Goal: Task Accomplishment & Management: Use online tool/utility

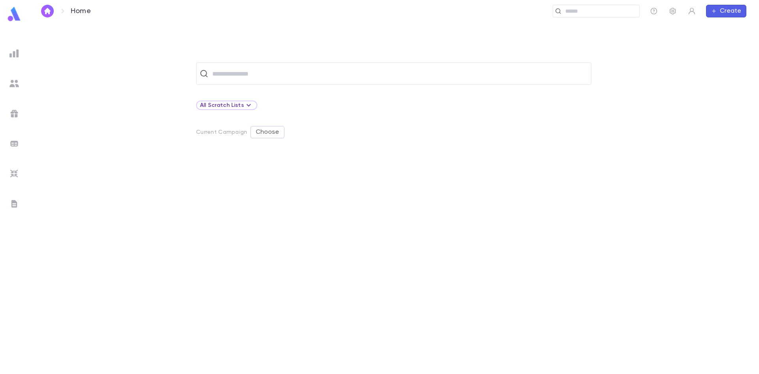
click at [12, 83] on img at bounding box center [13, 83] width 9 height 9
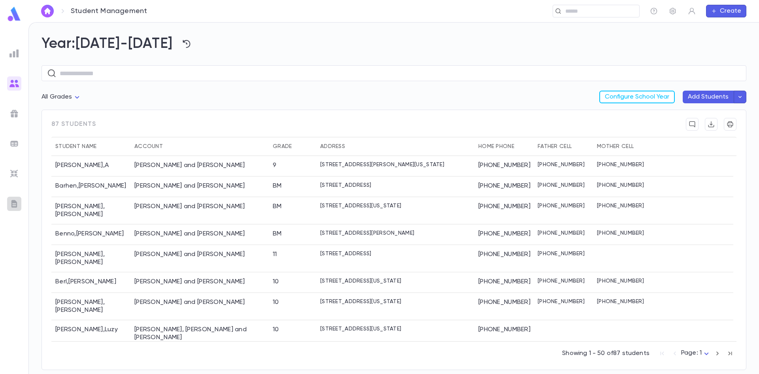
click at [13, 200] on img at bounding box center [13, 203] width 9 height 9
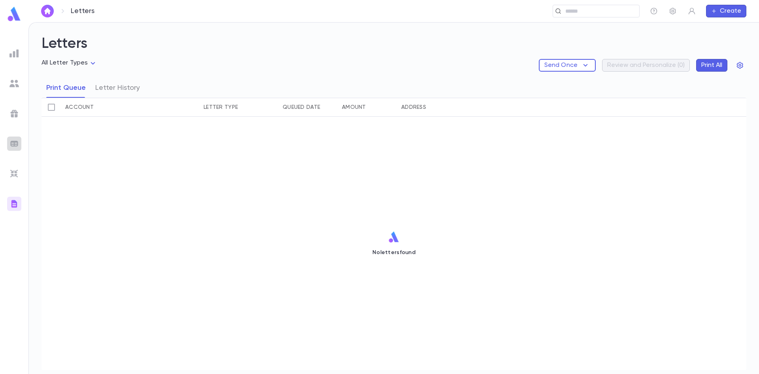
click at [16, 140] on img at bounding box center [13, 143] width 9 height 9
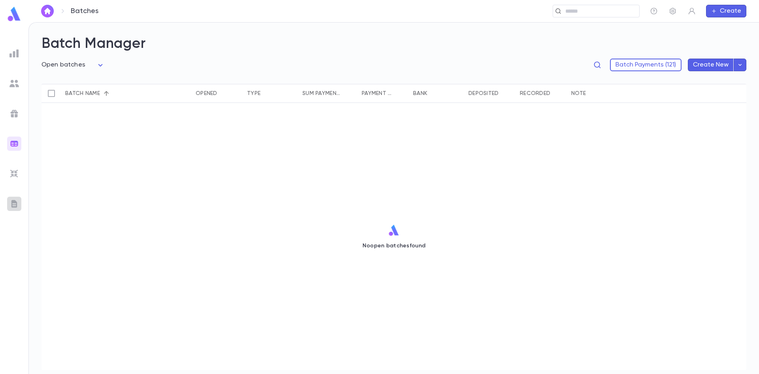
click at [14, 206] on img at bounding box center [13, 203] width 9 height 9
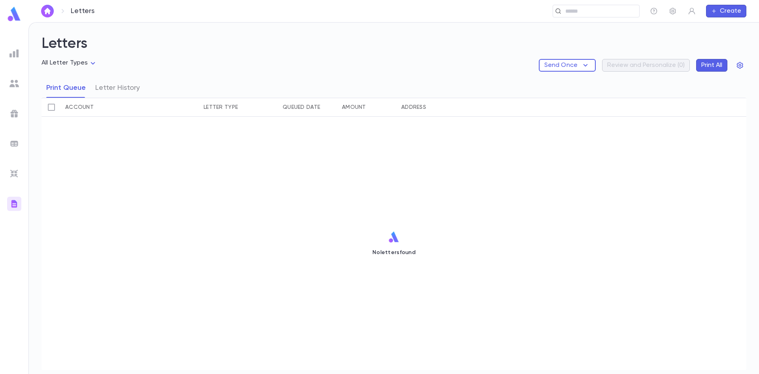
click at [14, 115] on img at bounding box center [13, 113] width 9 height 9
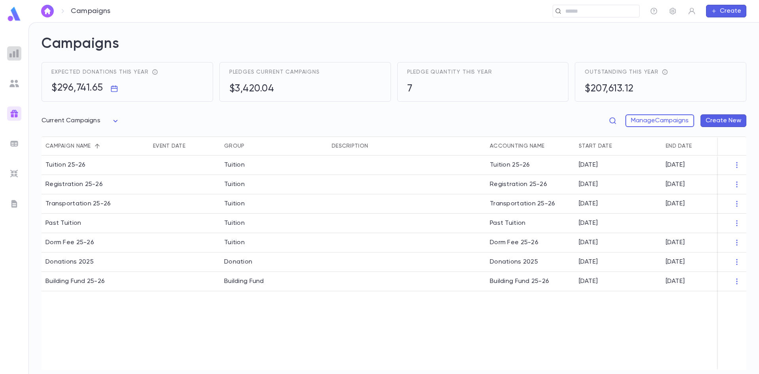
click at [16, 57] on img at bounding box center [13, 53] width 9 height 9
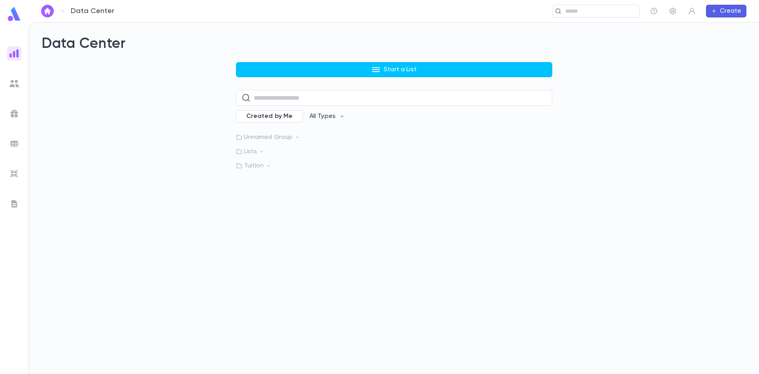
click at [247, 151] on p "Lists" at bounding box center [394, 151] width 316 height 8
click at [263, 223] on p "Tuition" at bounding box center [394, 223] width 316 height 8
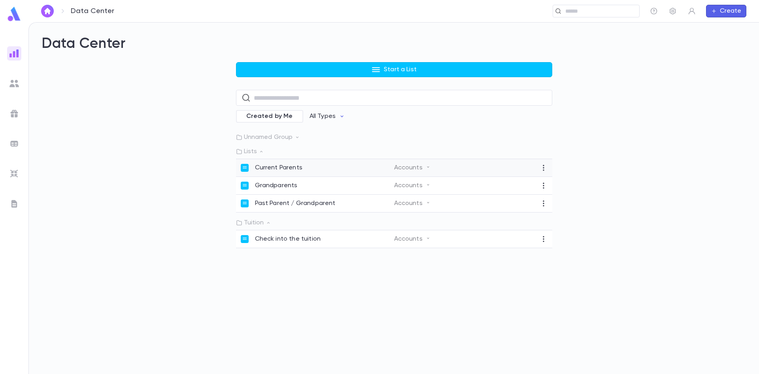
click at [331, 168] on div "Current Parents" at bounding box center [317, 168] width 153 height 8
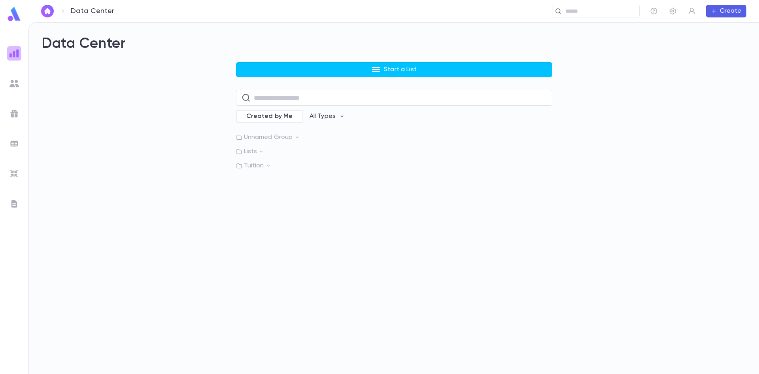
click at [17, 54] on img at bounding box center [13, 53] width 9 height 9
click at [10, 82] on img at bounding box center [13, 83] width 9 height 9
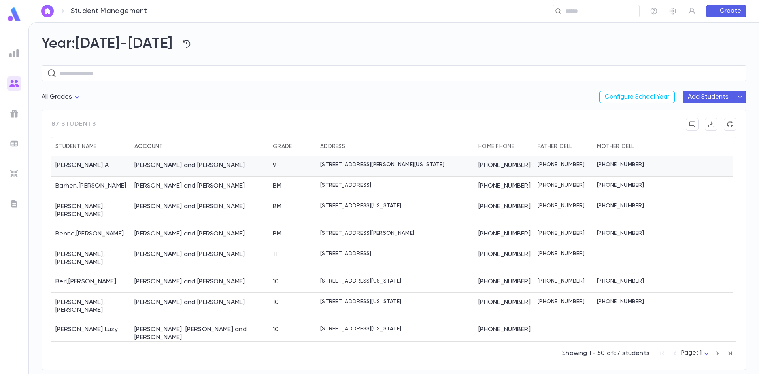
click at [184, 166] on div "[PERSON_NAME] and [PERSON_NAME]" at bounding box center [189, 165] width 111 height 8
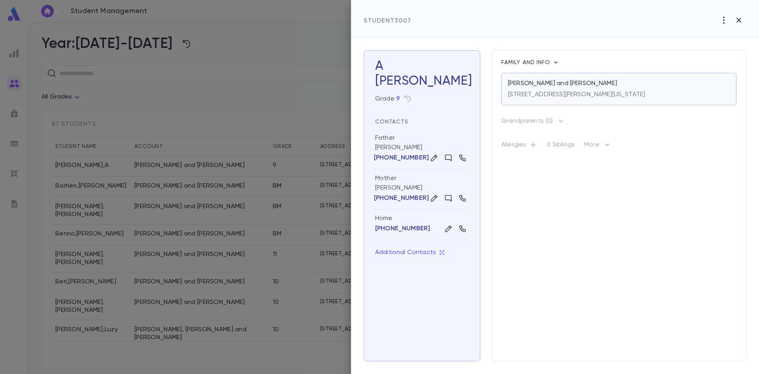
click at [615, 89] on div "[STREET_ADDRESS][PERSON_NAME][US_STATE]" at bounding box center [576, 92] width 137 height 11
click at [611, 93] on p "[STREET_ADDRESS][PERSON_NAME][US_STATE]" at bounding box center [576, 95] width 137 height 8
click at [561, 84] on p "[PERSON_NAME] and [PERSON_NAME]" at bounding box center [562, 83] width 109 height 8
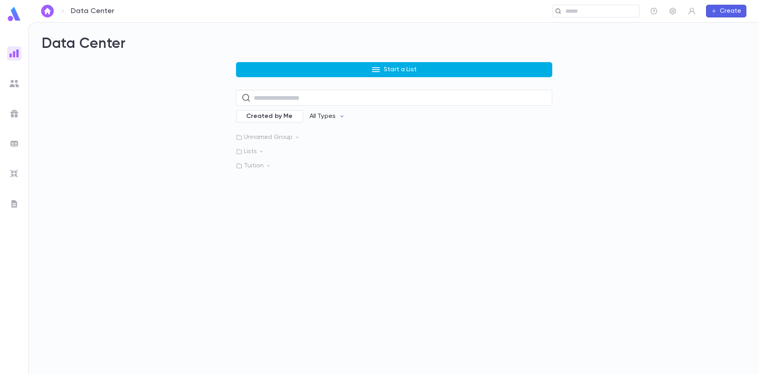
click at [387, 67] on p "Start a List" at bounding box center [400, 70] width 33 height 8
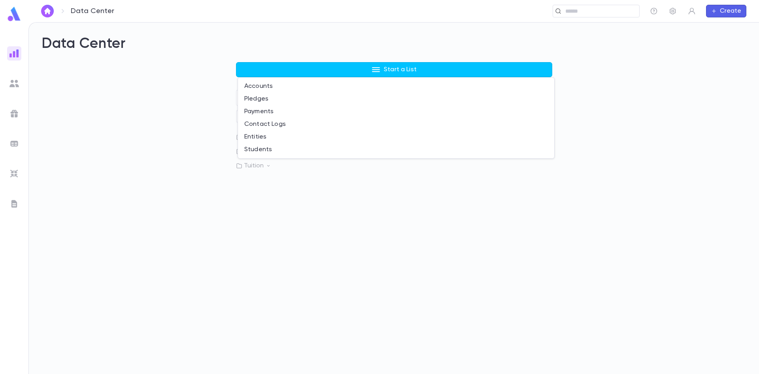
click at [268, 191] on div at bounding box center [379, 187] width 759 height 374
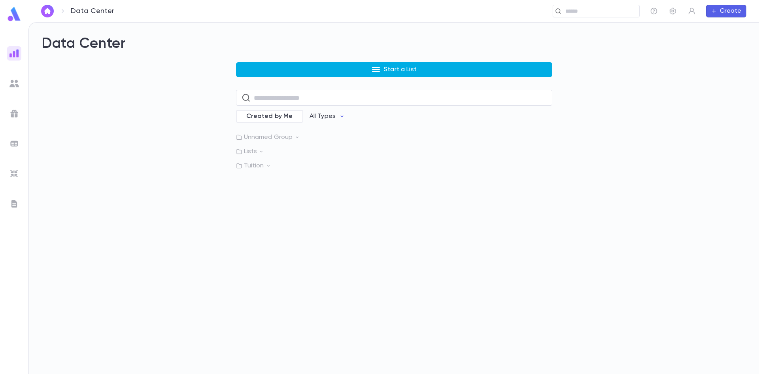
click at [330, 69] on button "Start a List" at bounding box center [394, 69] width 316 height 15
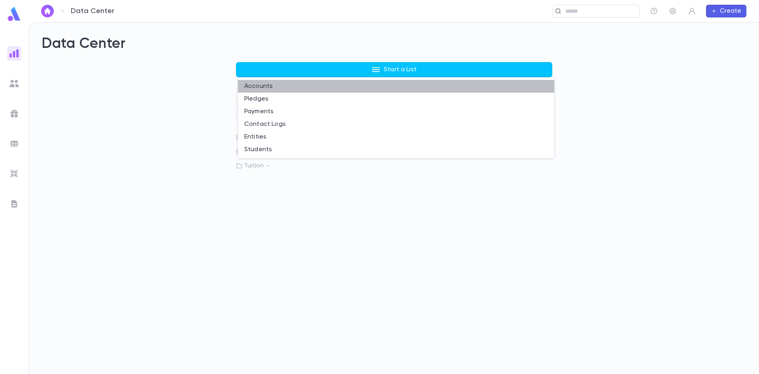
click at [276, 85] on li "Accounts" at bounding box center [396, 86] width 316 height 13
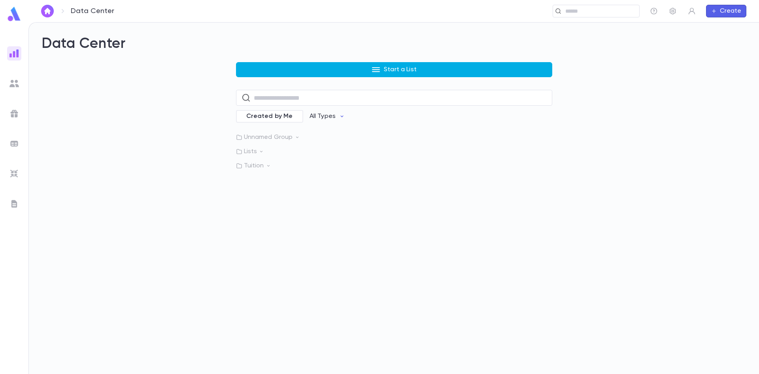
click at [387, 71] on p "Start a List" at bounding box center [400, 70] width 33 height 8
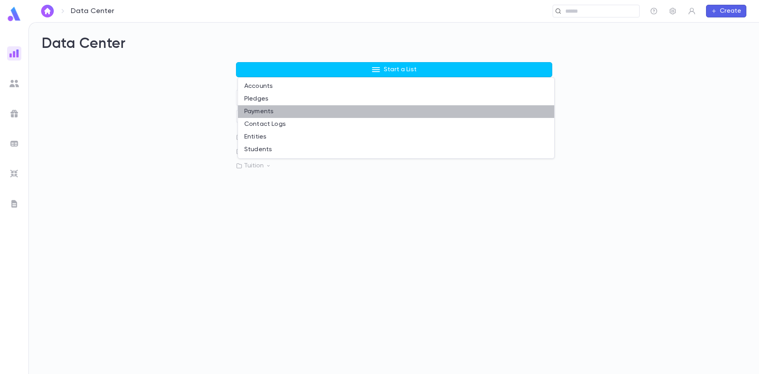
click at [261, 110] on li "Payments" at bounding box center [396, 111] width 316 height 13
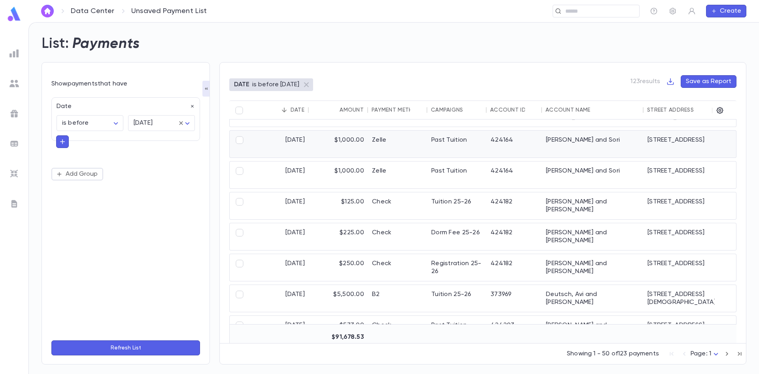
scroll to position [356, 0]
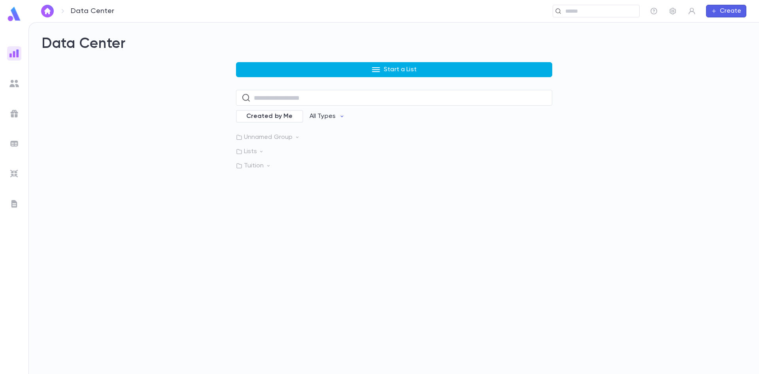
click at [425, 66] on button "Start a List" at bounding box center [394, 69] width 316 height 15
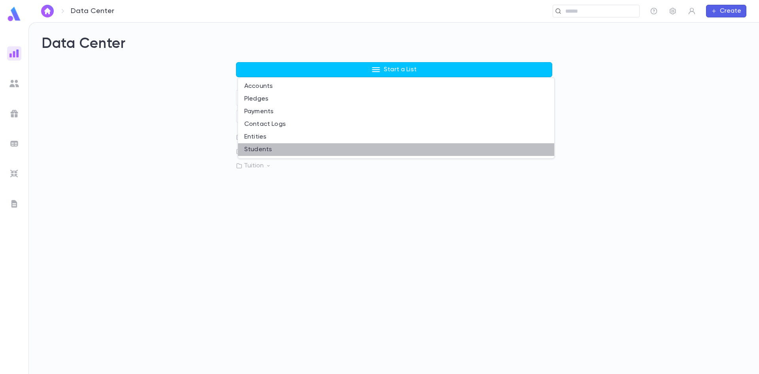
click at [274, 150] on li "Students" at bounding box center [396, 149] width 316 height 13
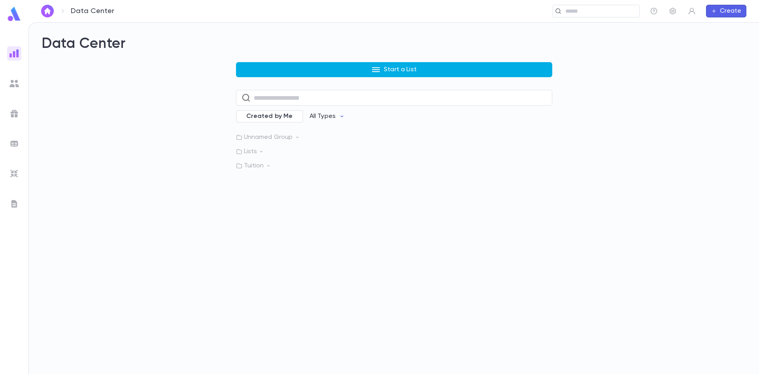
click at [386, 70] on p "Start a List" at bounding box center [400, 70] width 33 height 8
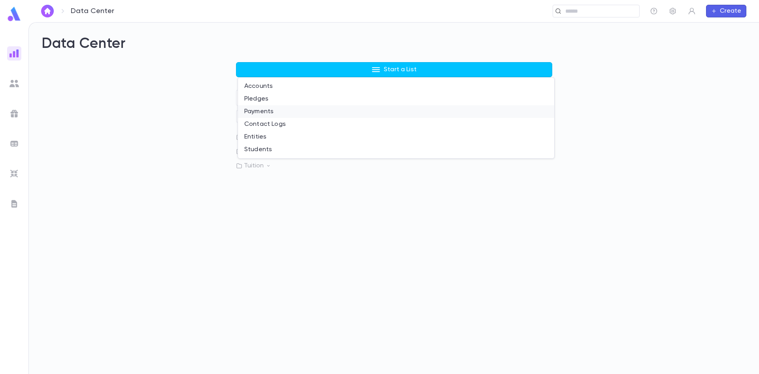
click at [267, 113] on li "Payments" at bounding box center [396, 111] width 316 height 13
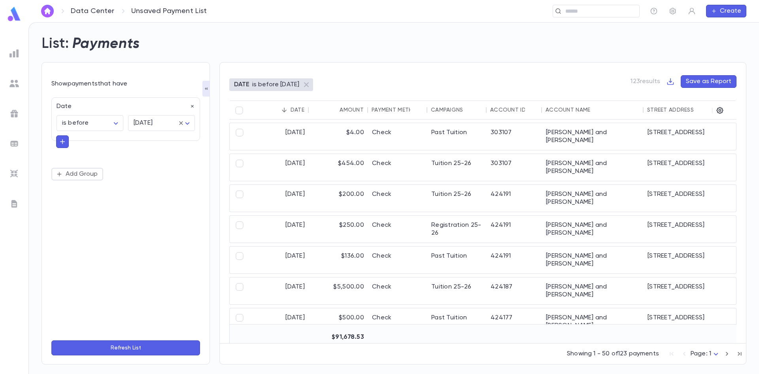
drag, startPoint x: 147, startPoint y: 79, endPoint x: 147, endPoint y: 73, distance: 5.9
click at [147, 73] on div "Show payments that have Date is before ******** ​ tomorrow ******** ​ Add Group…" at bounding box center [126, 213] width 168 height 302
drag, startPoint x: 158, startPoint y: 65, endPoint x: 145, endPoint y: 65, distance: 13.4
click at [145, 65] on div "Show payments that have Date is before ******** ​ tomorrow ******** ​ Add Group…" at bounding box center [126, 213] width 168 height 302
drag, startPoint x: 149, startPoint y: 64, endPoint x: 73, endPoint y: 213, distance: 167.6
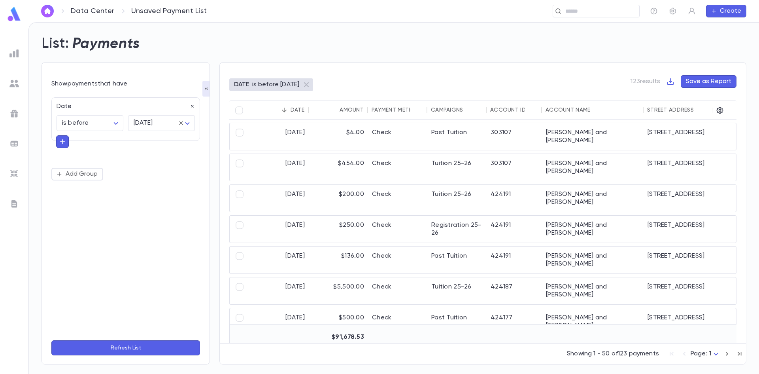
click at [73, 213] on div "Date is before ******** ​ tomorrow ******** ​ Add Group" at bounding box center [125, 213] width 149 height 241
drag, startPoint x: 503, startPoint y: 339, endPoint x: 551, endPoint y: 338, distance: 48.3
click at [551, 338] on div "$91,678.53" at bounding box center [561, 336] width 624 height 19
click at [434, 42] on div "List: Payments" at bounding box center [389, 39] width 714 height 27
drag, startPoint x: 434, startPoint y: 42, endPoint x: 622, endPoint y: 142, distance: 213.3
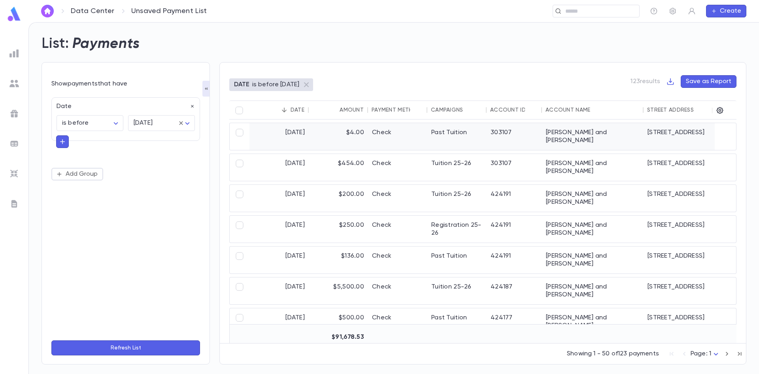
click at [622, 142] on div "Feigelstock, Yeshaya and Nechama Baila" at bounding box center [593, 136] width 102 height 27
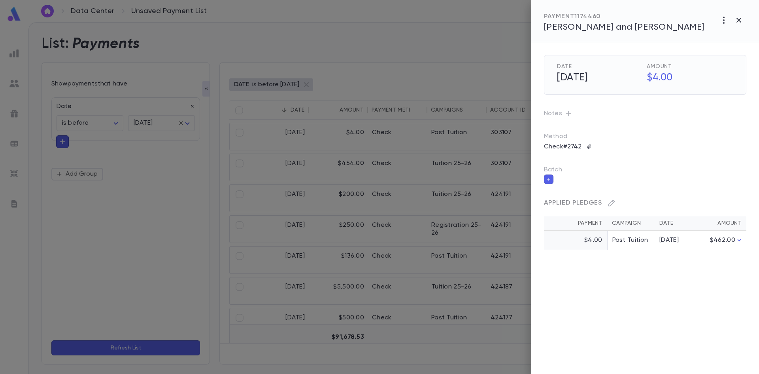
click at [368, 89] on div at bounding box center [379, 187] width 759 height 374
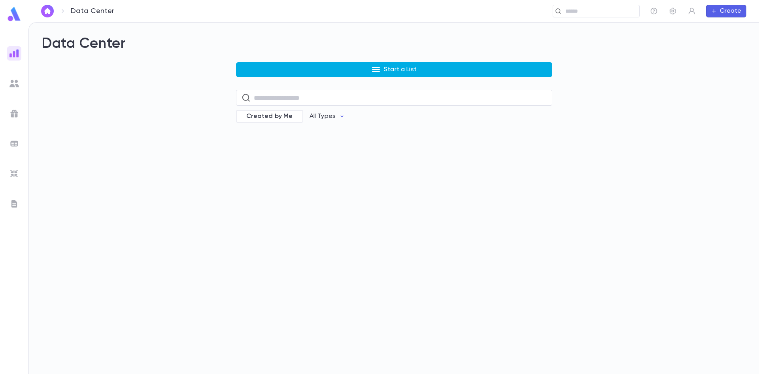
click at [394, 74] on button "Start a List" at bounding box center [394, 69] width 316 height 15
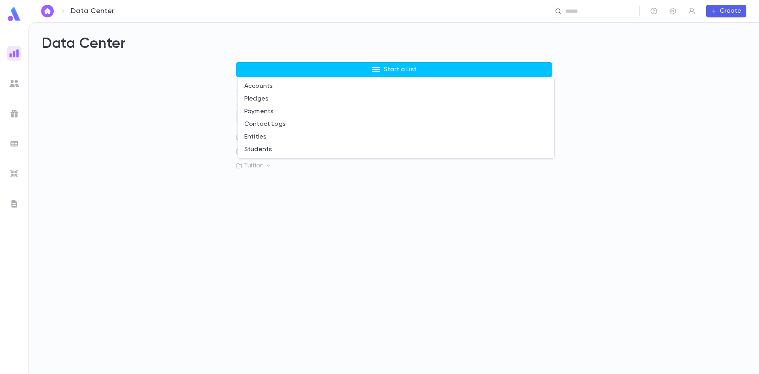
click at [299, 188] on div at bounding box center [379, 187] width 759 height 374
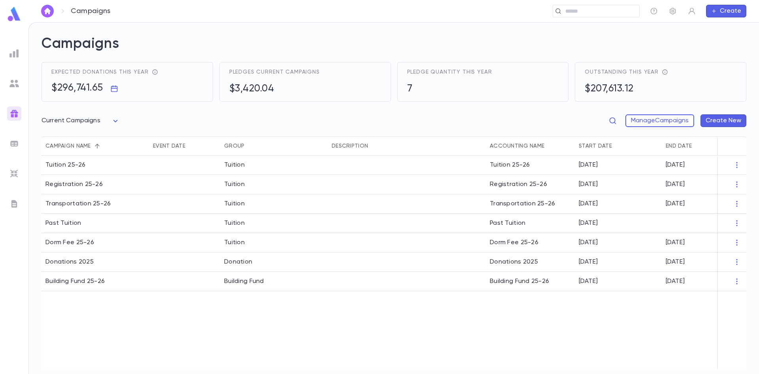
click at [16, 82] on img at bounding box center [13, 83] width 9 height 9
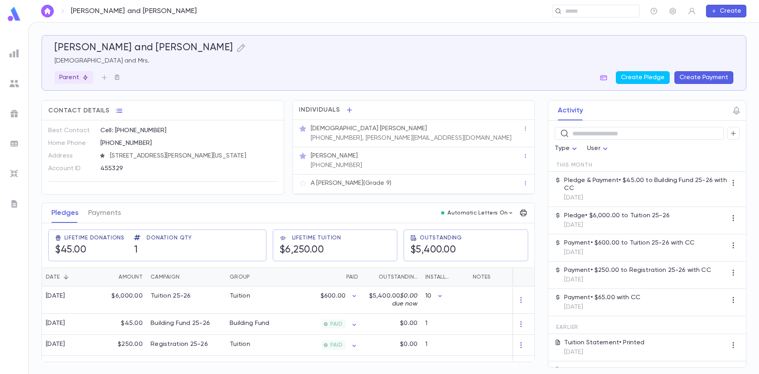
click at [116, 76] on icon "button" at bounding box center [117, 77] width 6 height 6
click at [164, 62] on div at bounding box center [379, 187] width 759 height 374
click at [19, 54] on img at bounding box center [13, 53] width 9 height 9
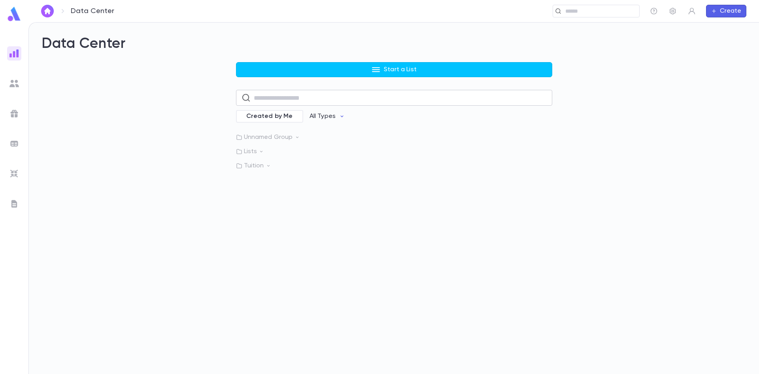
click at [321, 95] on input "text" at bounding box center [400, 97] width 293 height 15
click at [443, 131] on div "Start a List ​ Created by Me All Types Unnamed Group Lists Tuition" at bounding box center [394, 116] width 316 height 108
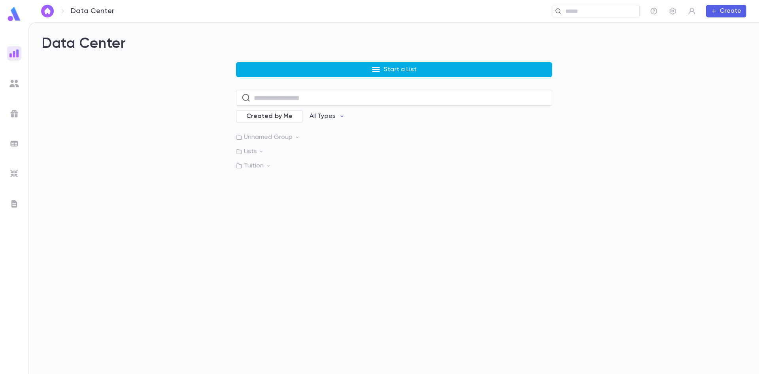
click at [403, 69] on p "Start a List" at bounding box center [400, 70] width 33 height 8
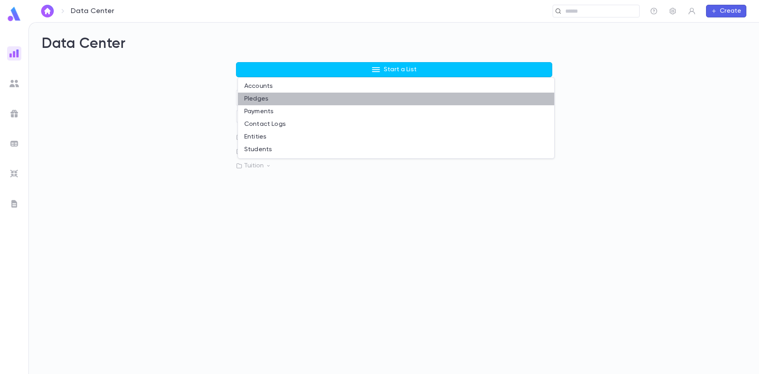
click at [290, 99] on li "Pledges" at bounding box center [396, 99] width 316 height 13
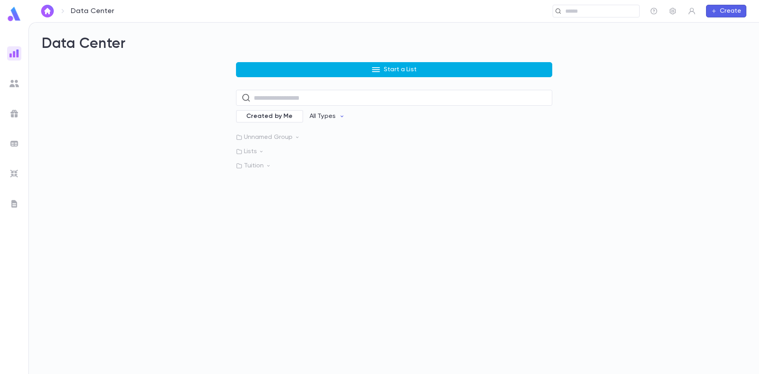
click at [393, 70] on p "Start a List" at bounding box center [400, 70] width 33 height 8
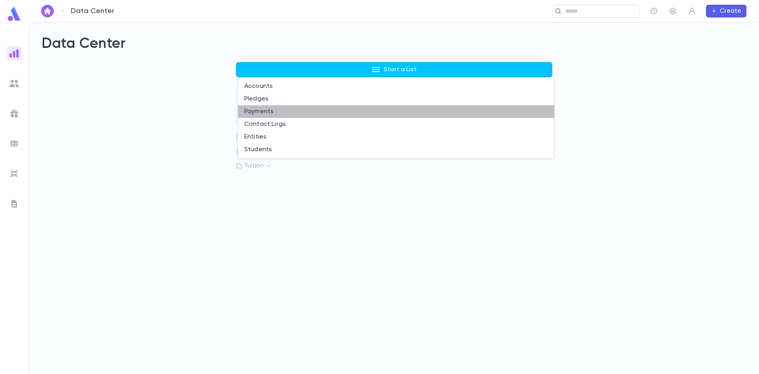
click at [265, 113] on li "Payments" at bounding box center [396, 111] width 316 height 13
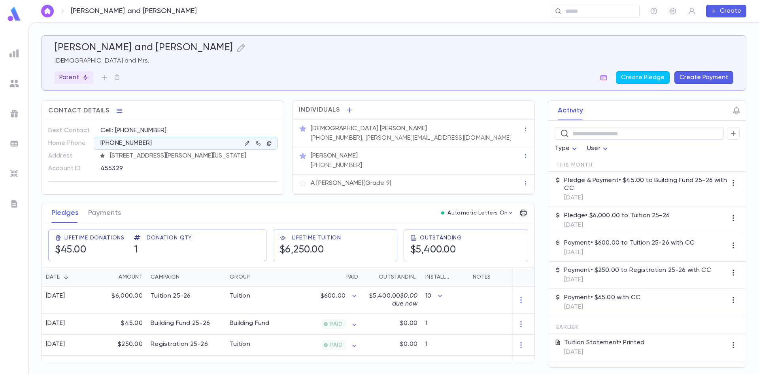
click at [274, 64] on p "[DEMOGRAPHIC_DATA] and Mrs." at bounding box center [394, 61] width 679 height 8
